Goal: Transaction & Acquisition: Purchase product/service

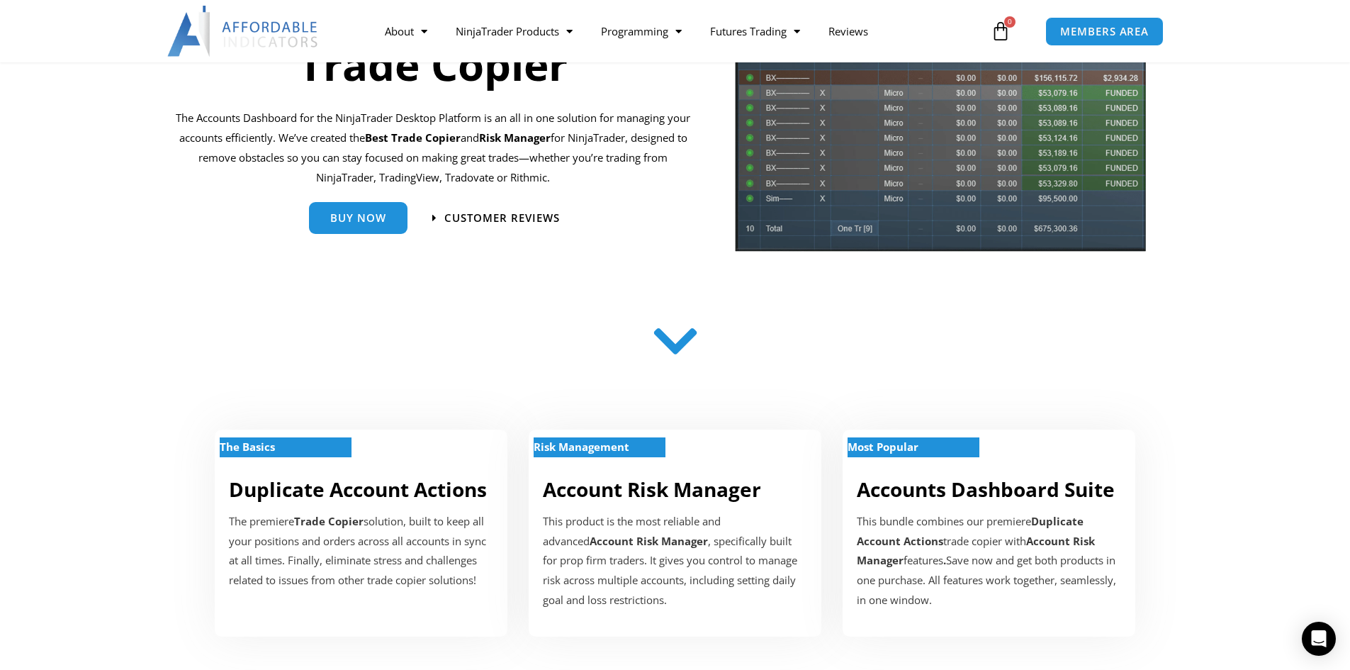
scroll to position [354, 0]
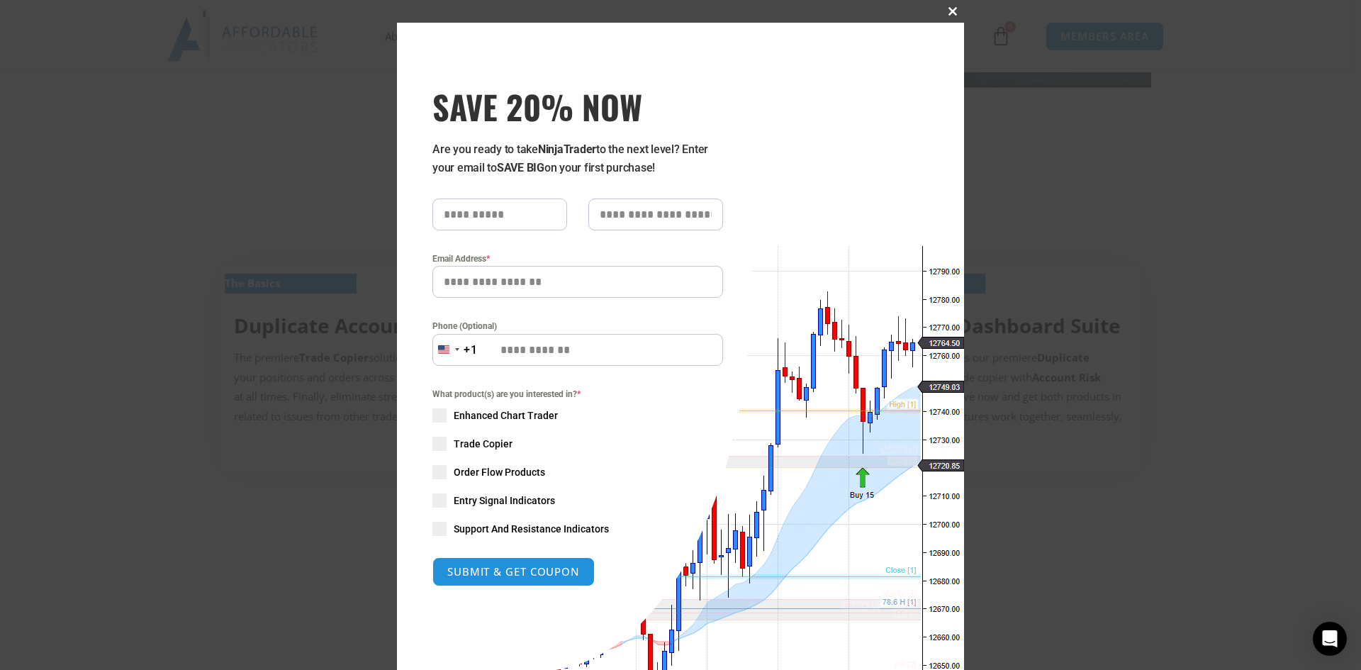
click at [948, 14] on span at bounding box center [952, 11] width 23 height 9
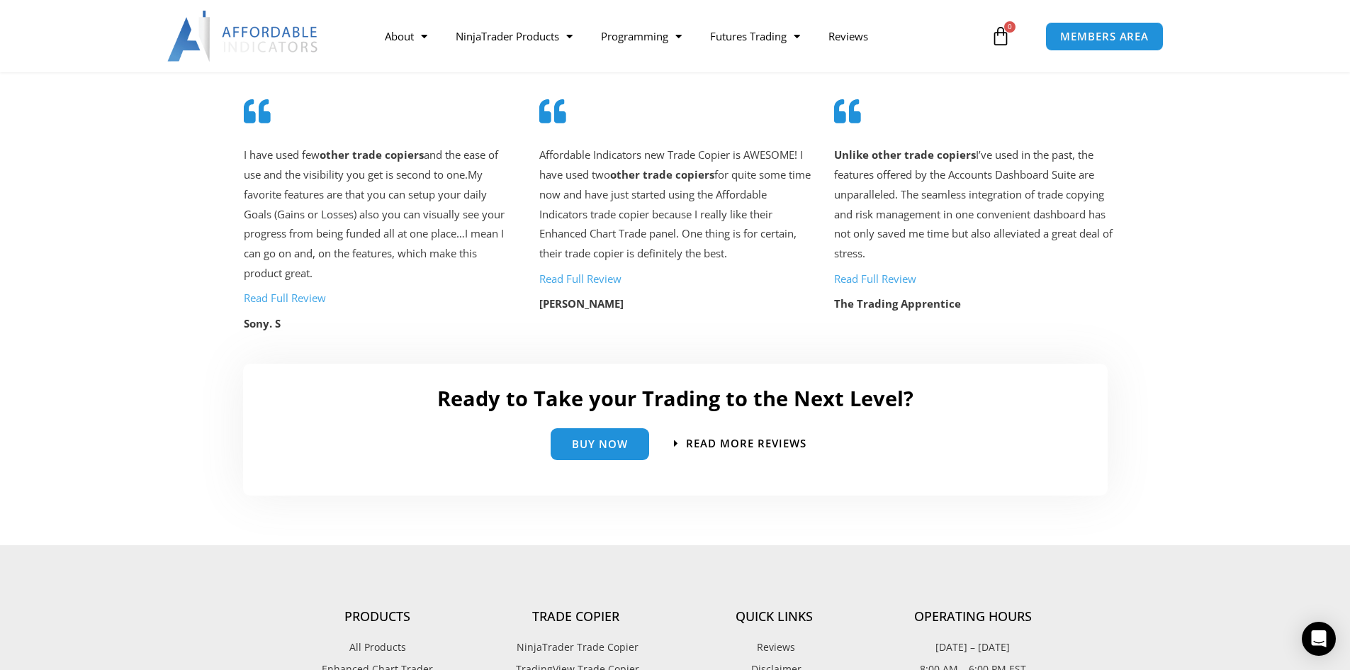
scroll to position [3261, 0]
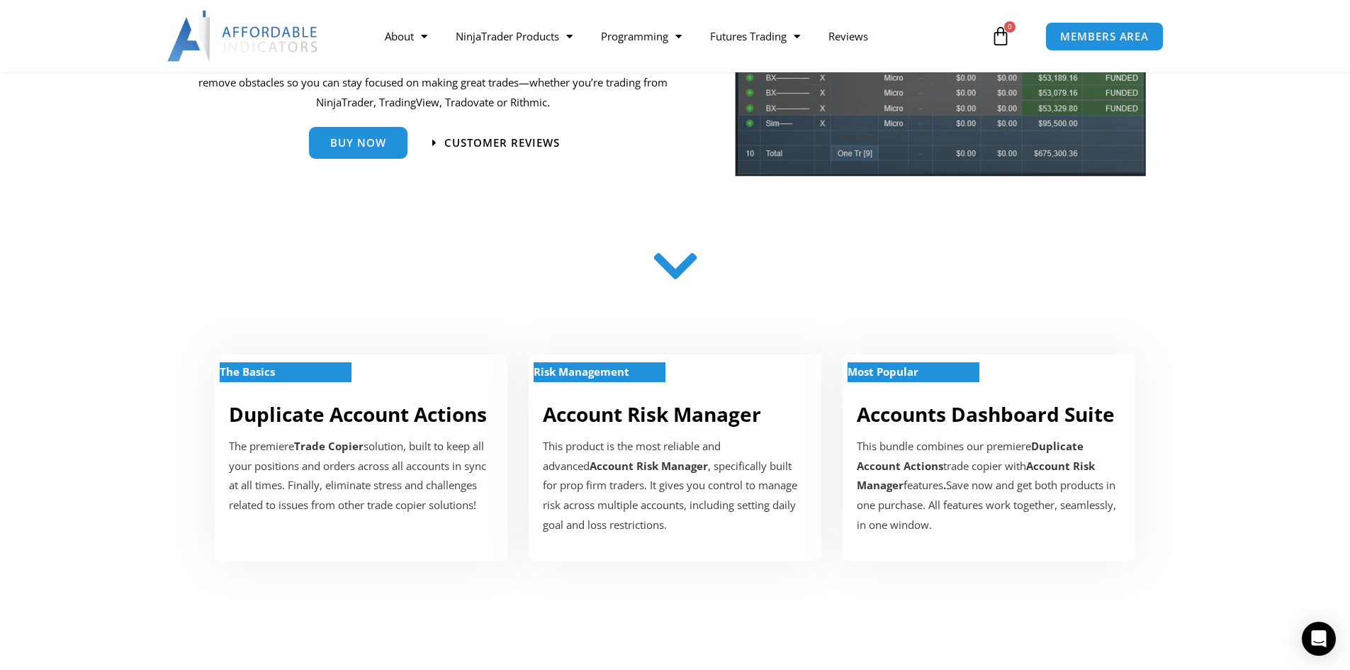
scroll to position [142, 0]
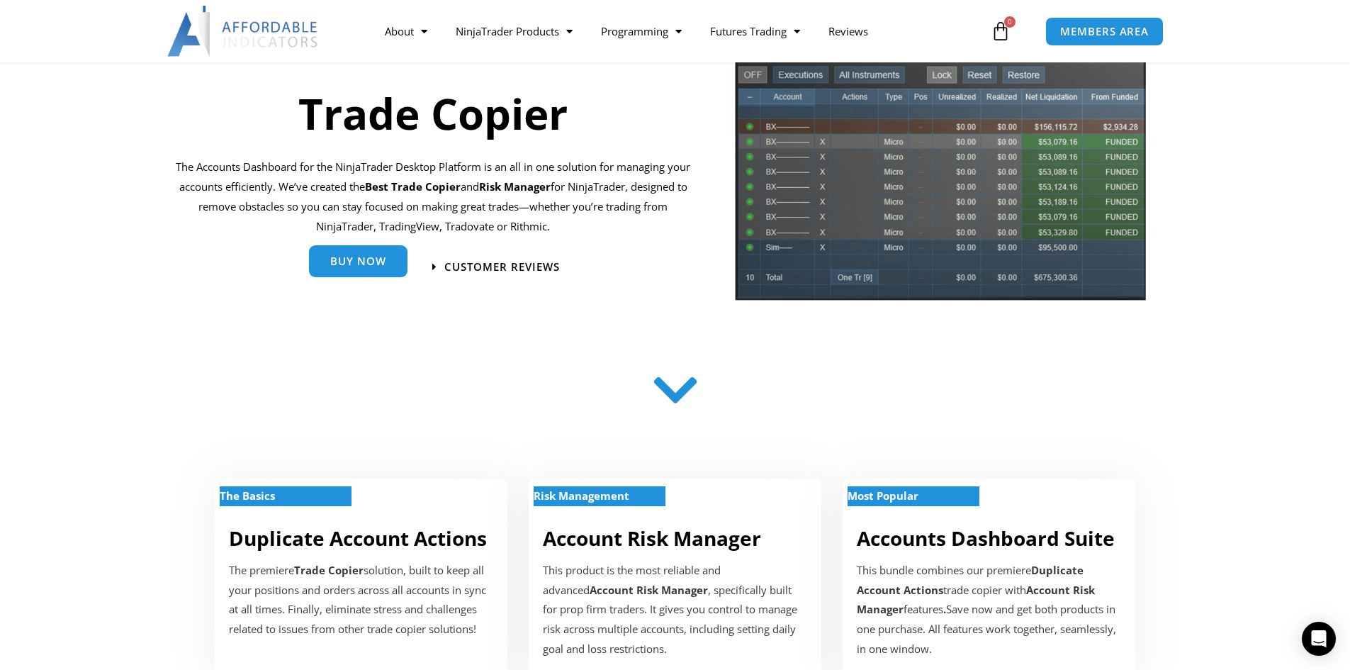
click at [334, 270] on link "Buy Now" at bounding box center [358, 261] width 99 height 32
